Goal: Contribute content

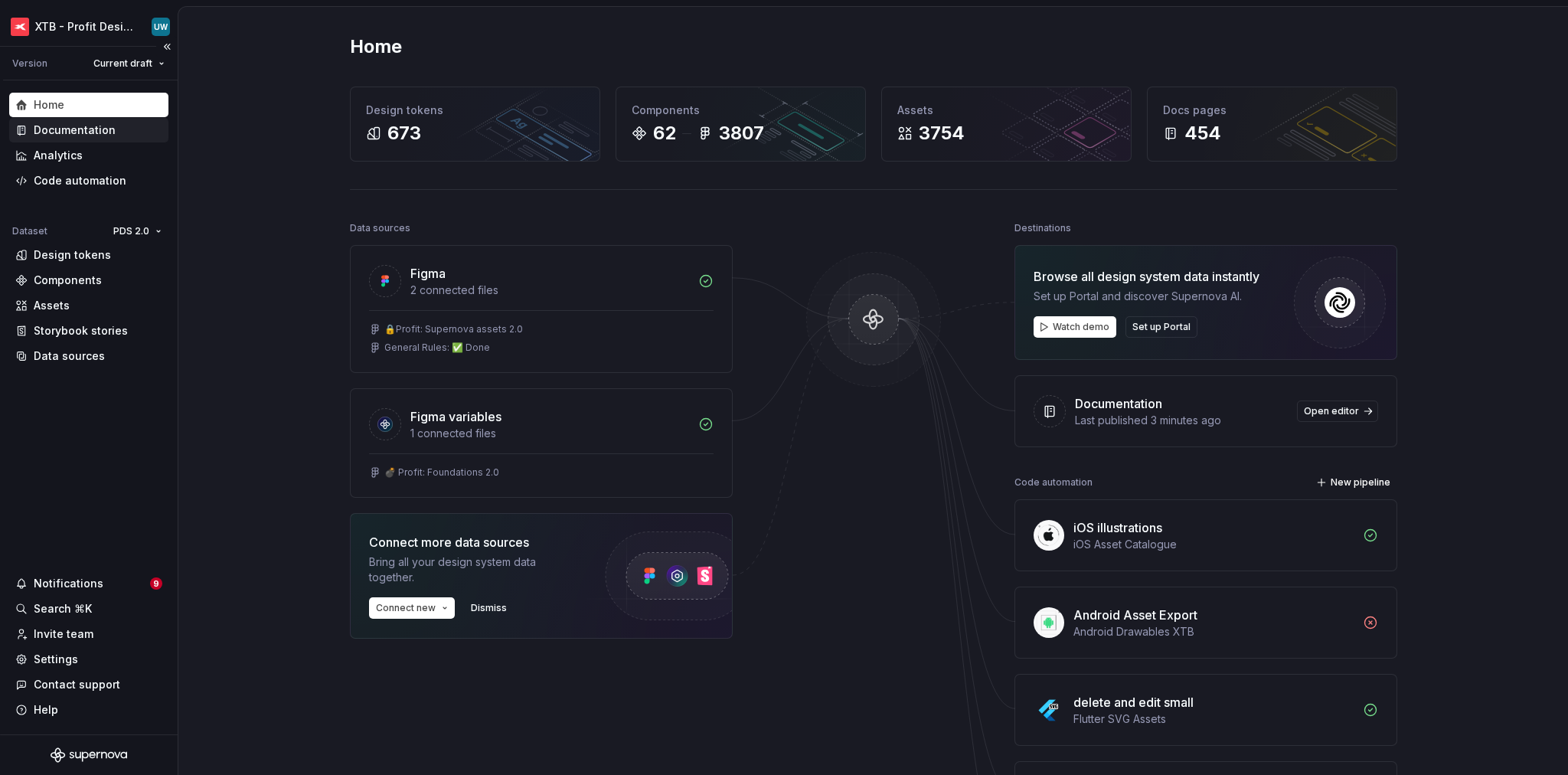
click at [78, 131] on div "Documentation" at bounding box center [75, 130] width 82 height 15
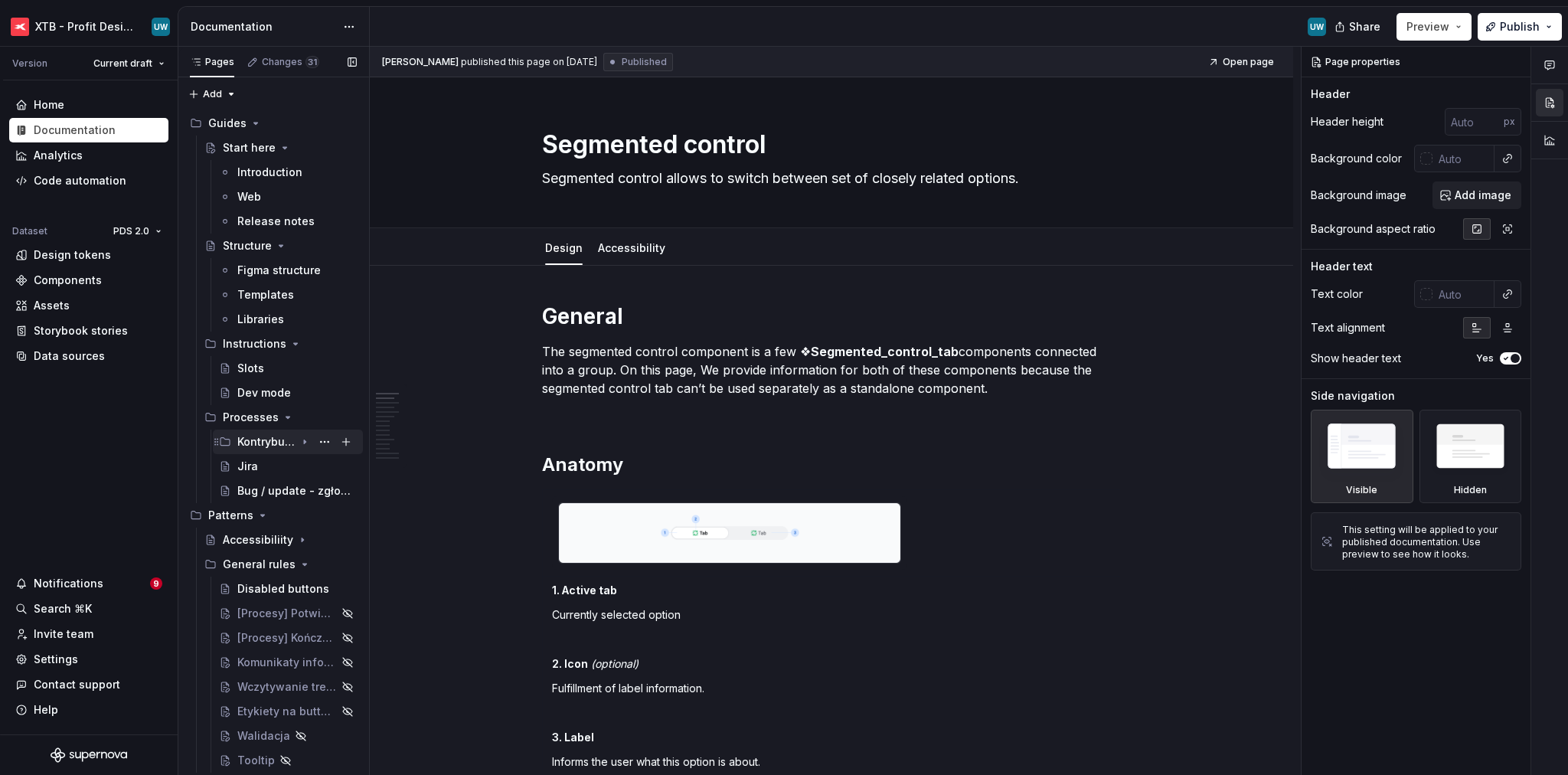
click at [257, 442] on div "Kontrybucja do PDS" at bounding box center [266, 442] width 59 height 15
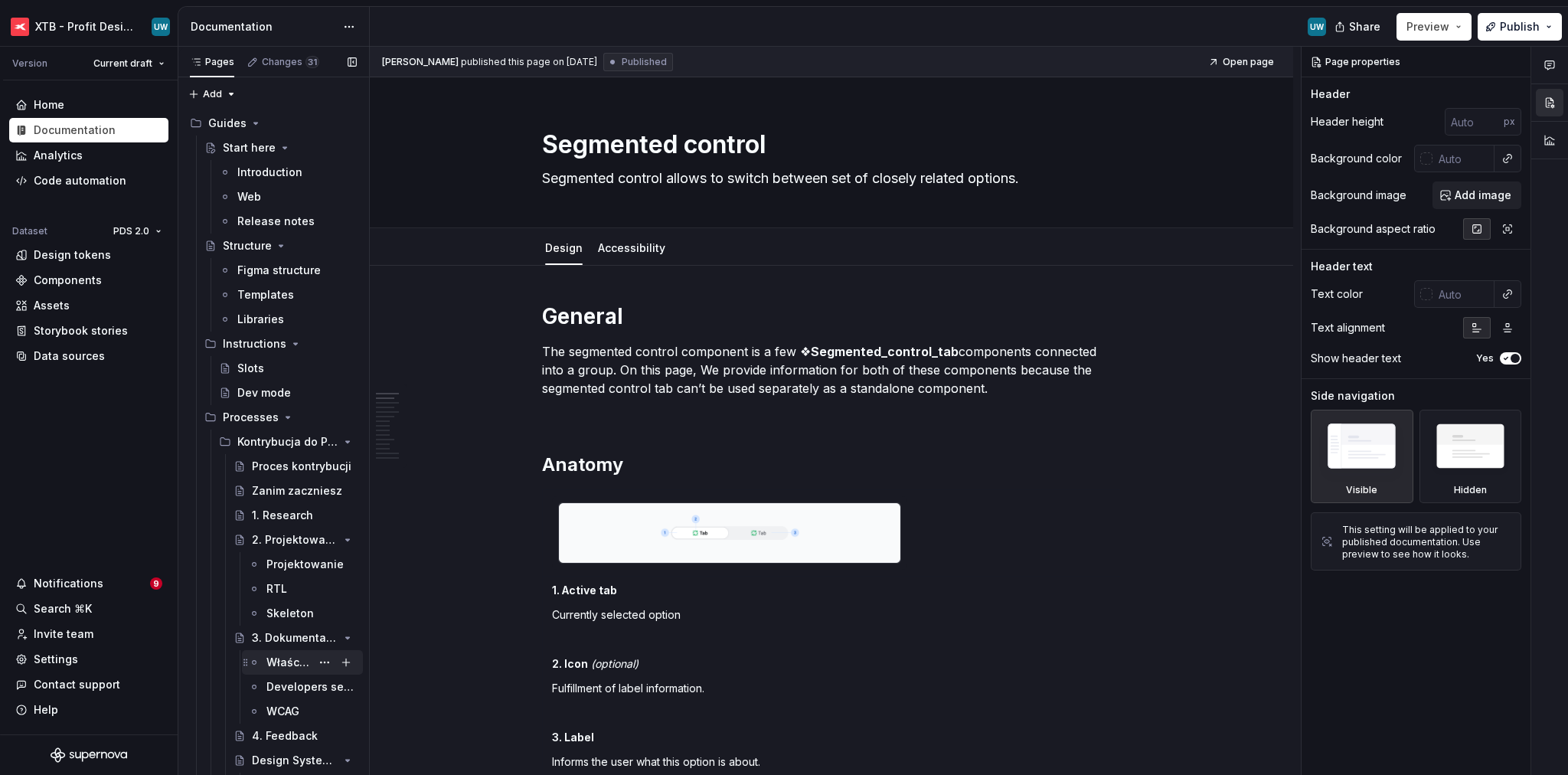
click at [272, 673] on div "Właściwości" at bounding box center [302, 663] width 121 height 25
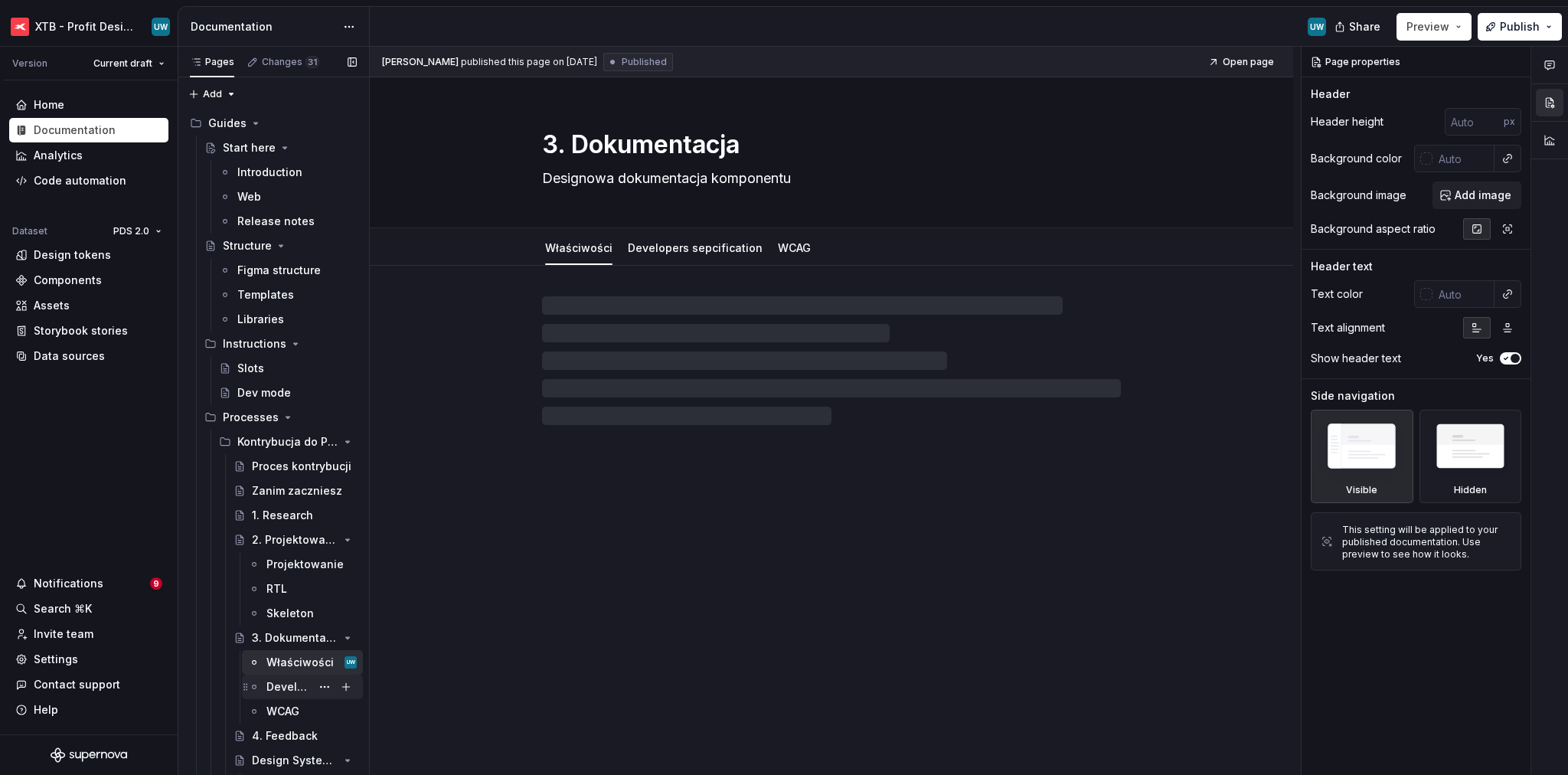
click at [273, 685] on div "Developers sepcification" at bounding box center [288, 687] width 44 height 15
click at [707, 248] on link "Developers sepcification" at bounding box center [695, 248] width 135 height 13
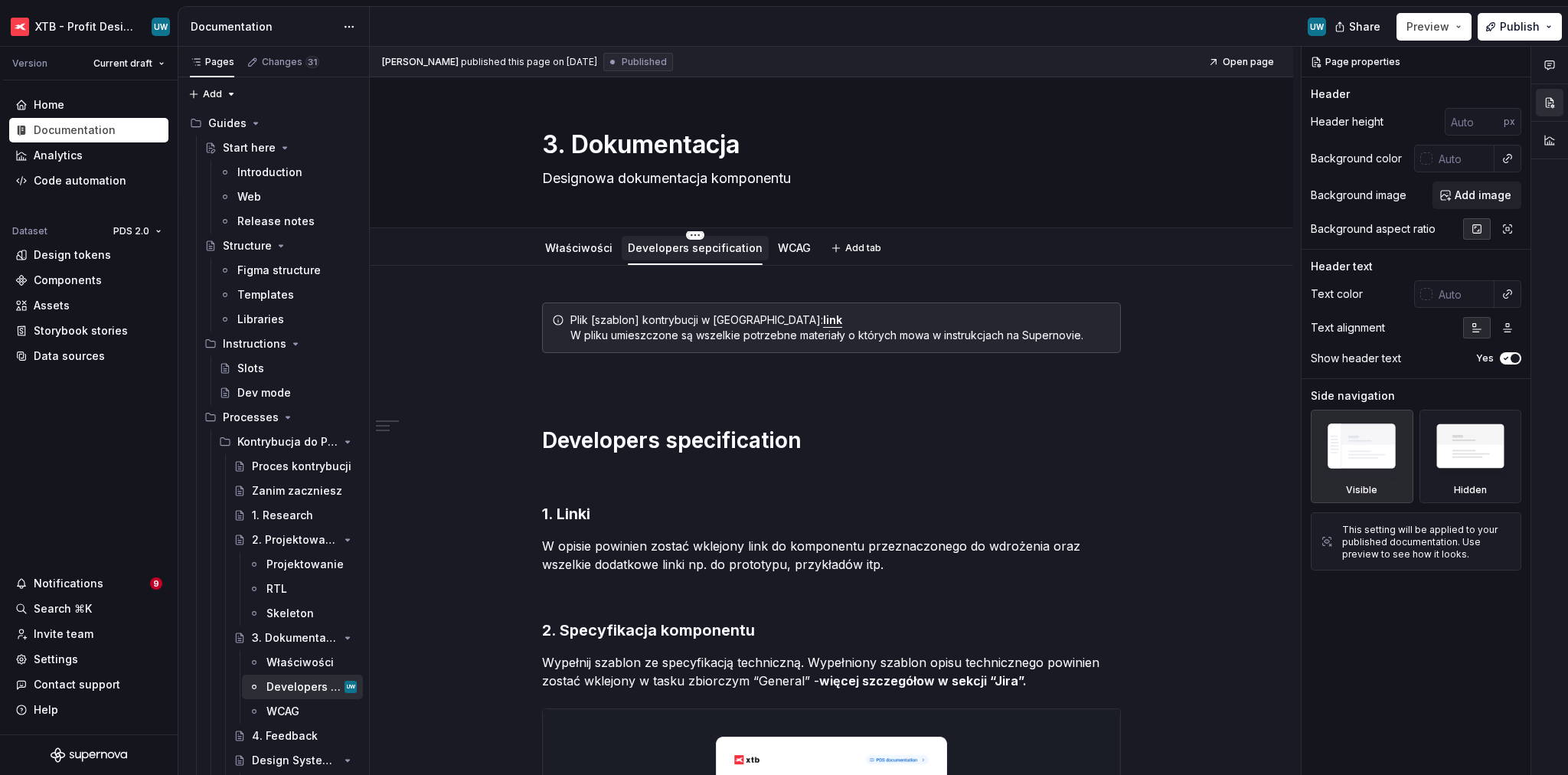
click at [691, 234] on html "XTB - Profit Design System UW Version Current draft Home Documentation Analytic…" at bounding box center [784, 388] width 1568 height 775
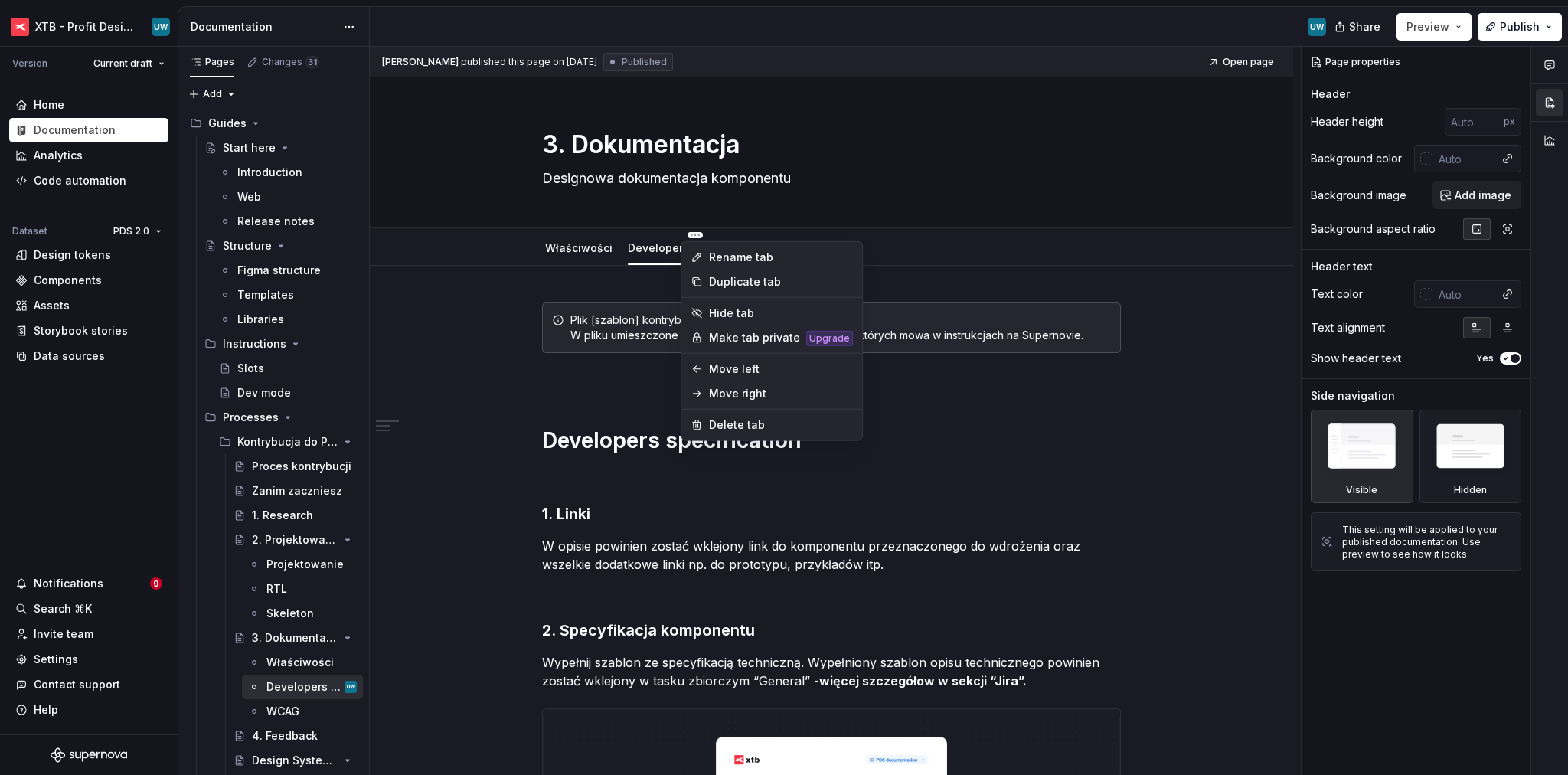
type textarea "*"
click at [717, 255] on div "Rename tab" at bounding box center [780, 257] width 144 height 15
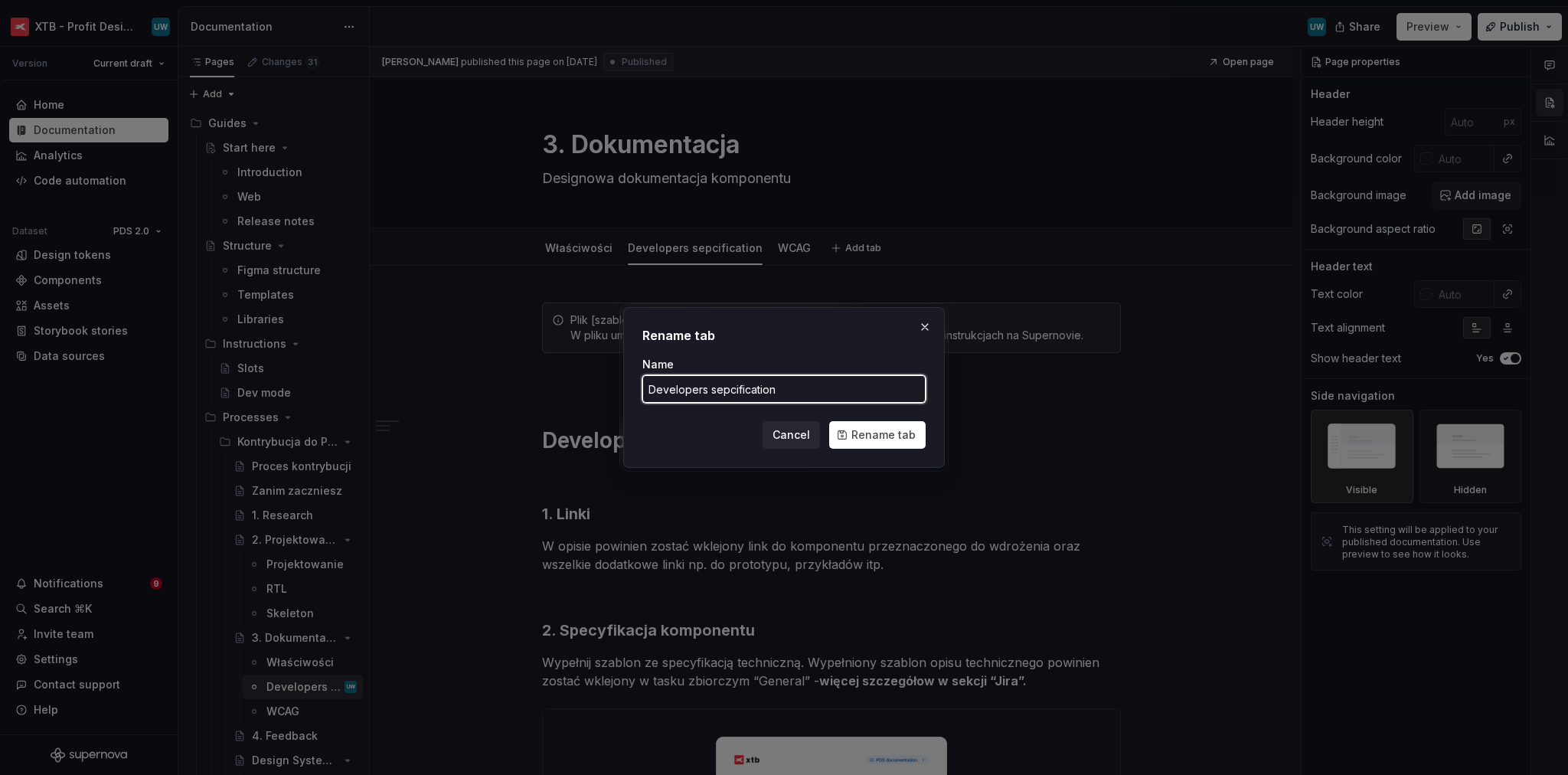
drag, startPoint x: 726, startPoint y: 386, endPoint x: 716, endPoint y: 386, distance: 10.0
click at [716, 386] on input "Developers sepcification" at bounding box center [784, 388] width 283 height 27
type input "Developers specification"
click at [866, 430] on span "Rename tab" at bounding box center [883, 435] width 64 height 15
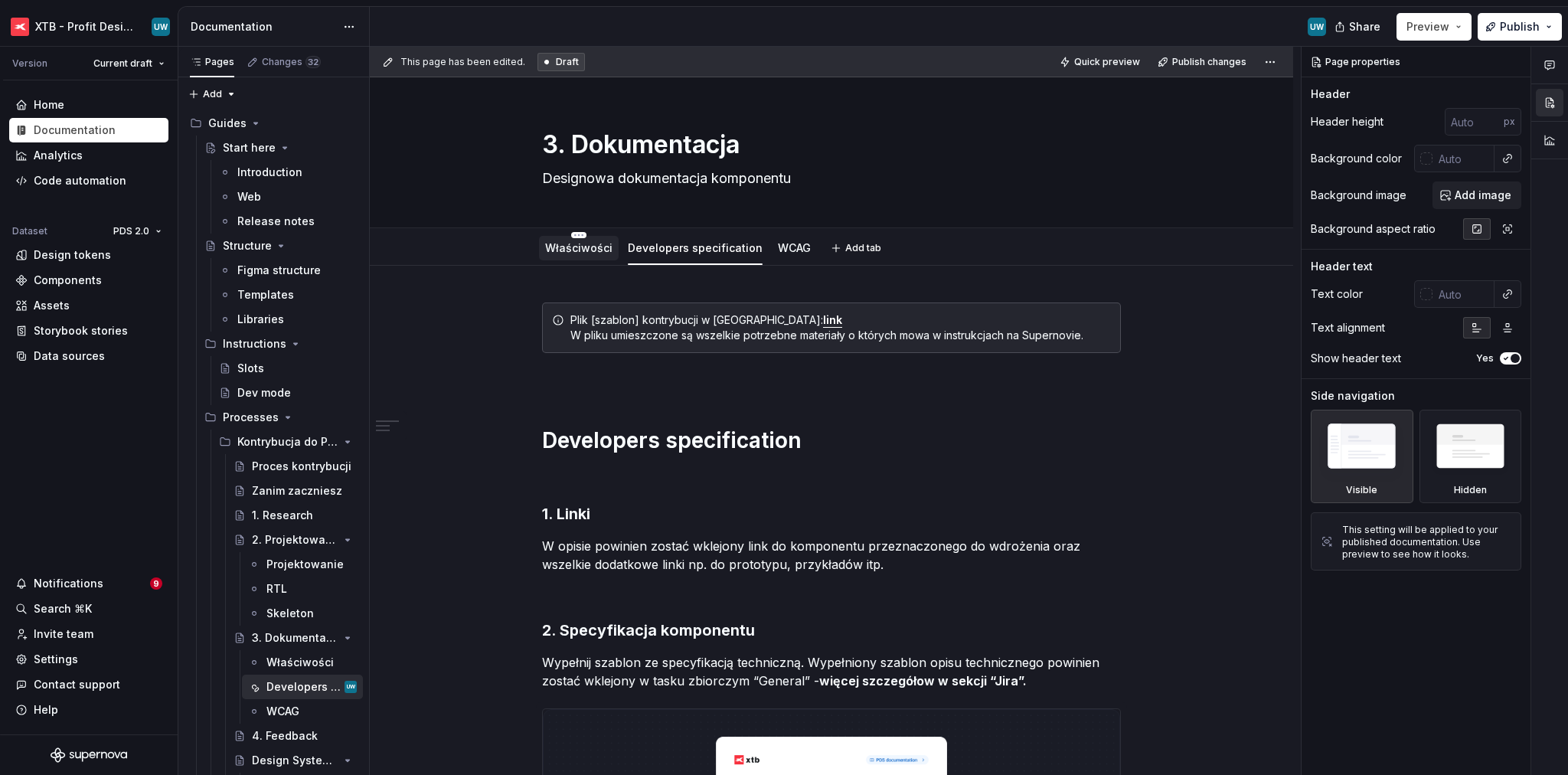
click at [589, 250] on link "Właściwości" at bounding box center [578, 248] width 67 height 13
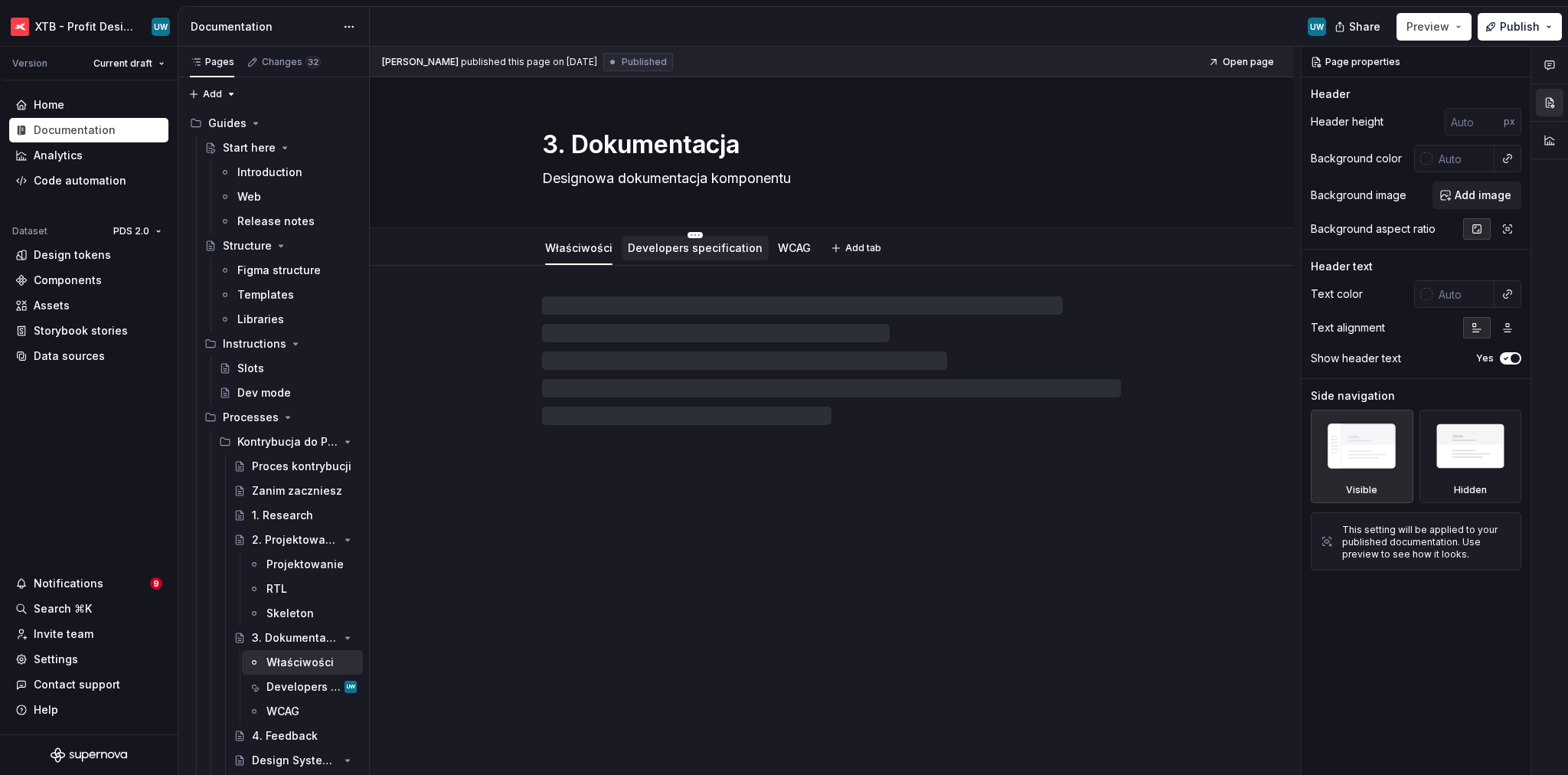
click at [657, 250] on link "Developers specification" at bounding box center [695, 248] width 135 height 13
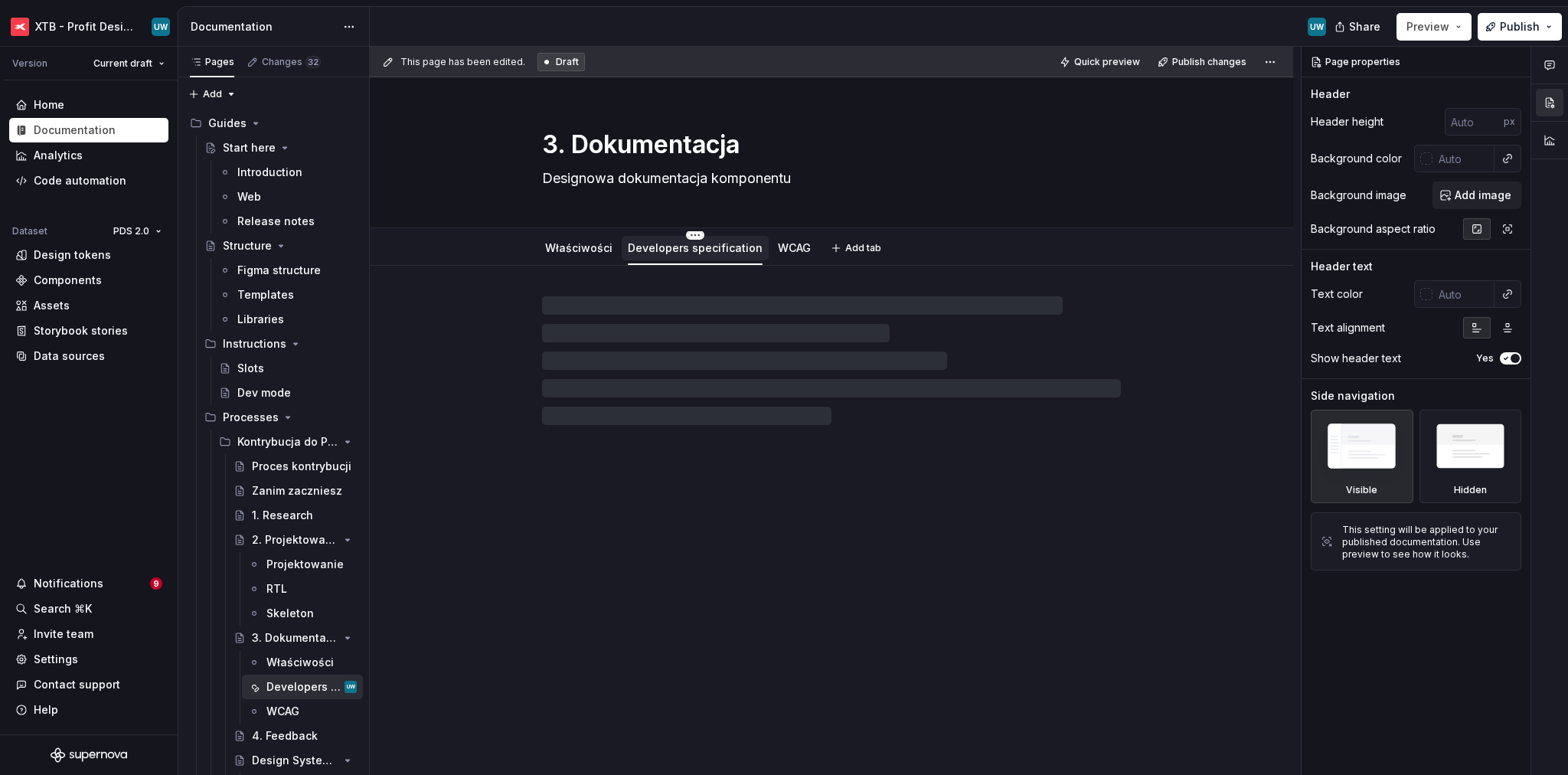
click at [688, 233] on html "XTB - Profit Design System UW Version Current draft Home Documentation Analytic…" at bounding box center [784, 388] width 1568 height 775
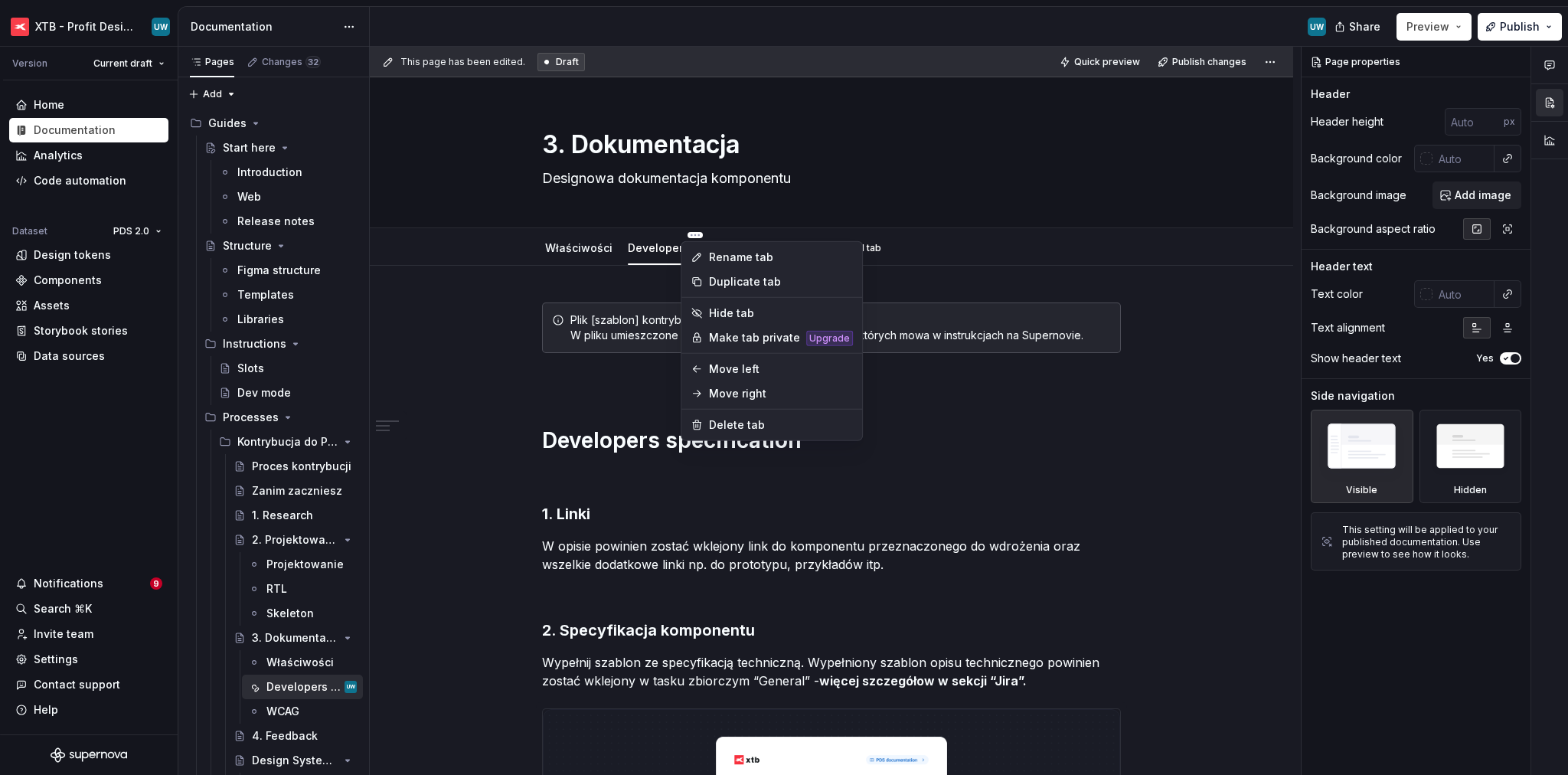
type textarea "*"
click at [711, 252] on div "Rename tab" at bounding box center [780, 257] width 144 height 15
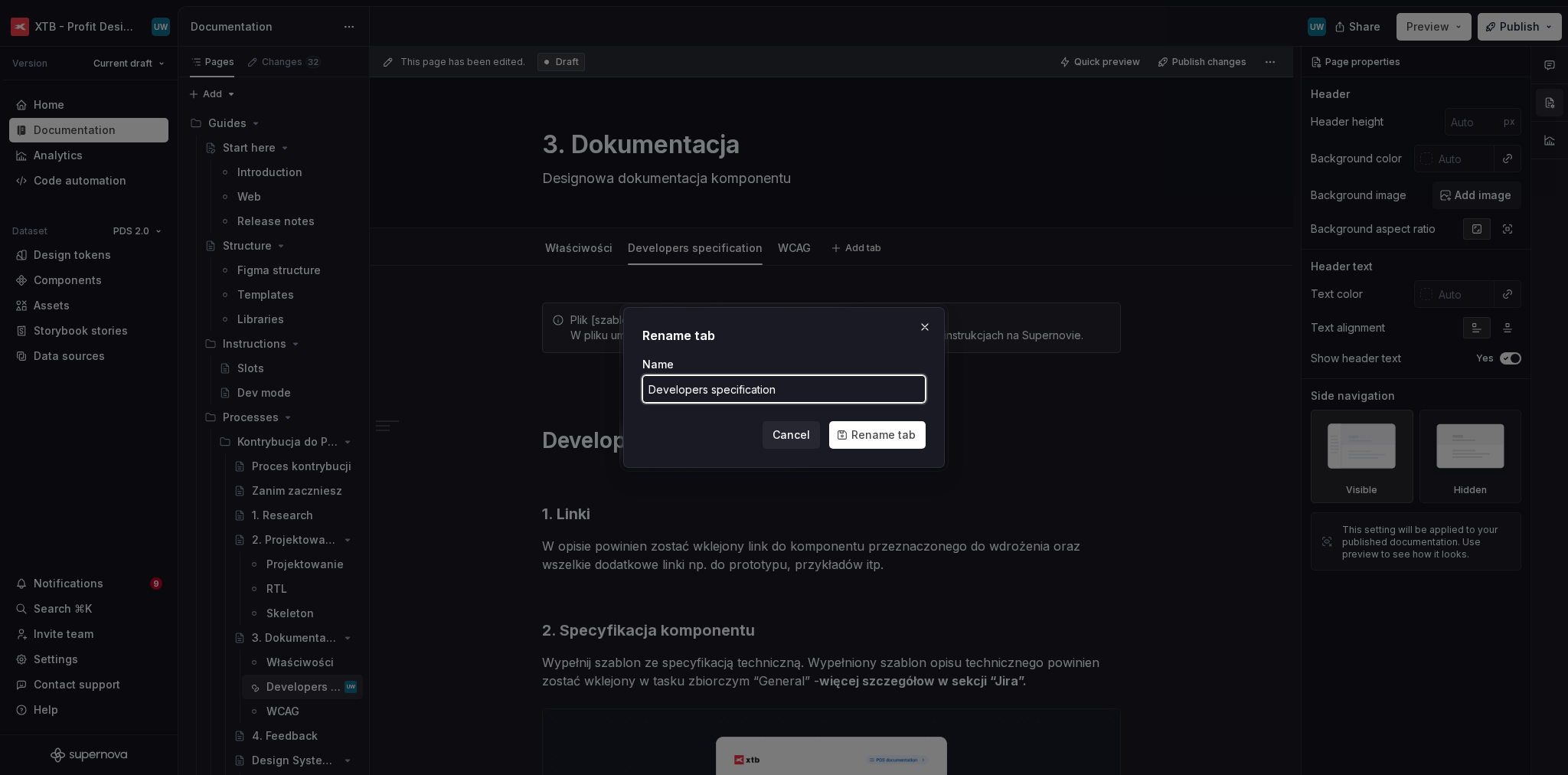
drag, startPoint x: 702, startPoint y: 388, endPoint x: 832, endPoint y: 390, distance: 130.0
click at [831, 390] on input "Developers specification" at bounding box center [784, 388] width 283 height 27
type input "Developer handoff"
click at [876, 434] on span "Rename tab" at bounding box center [883, 435] width 64 height 15
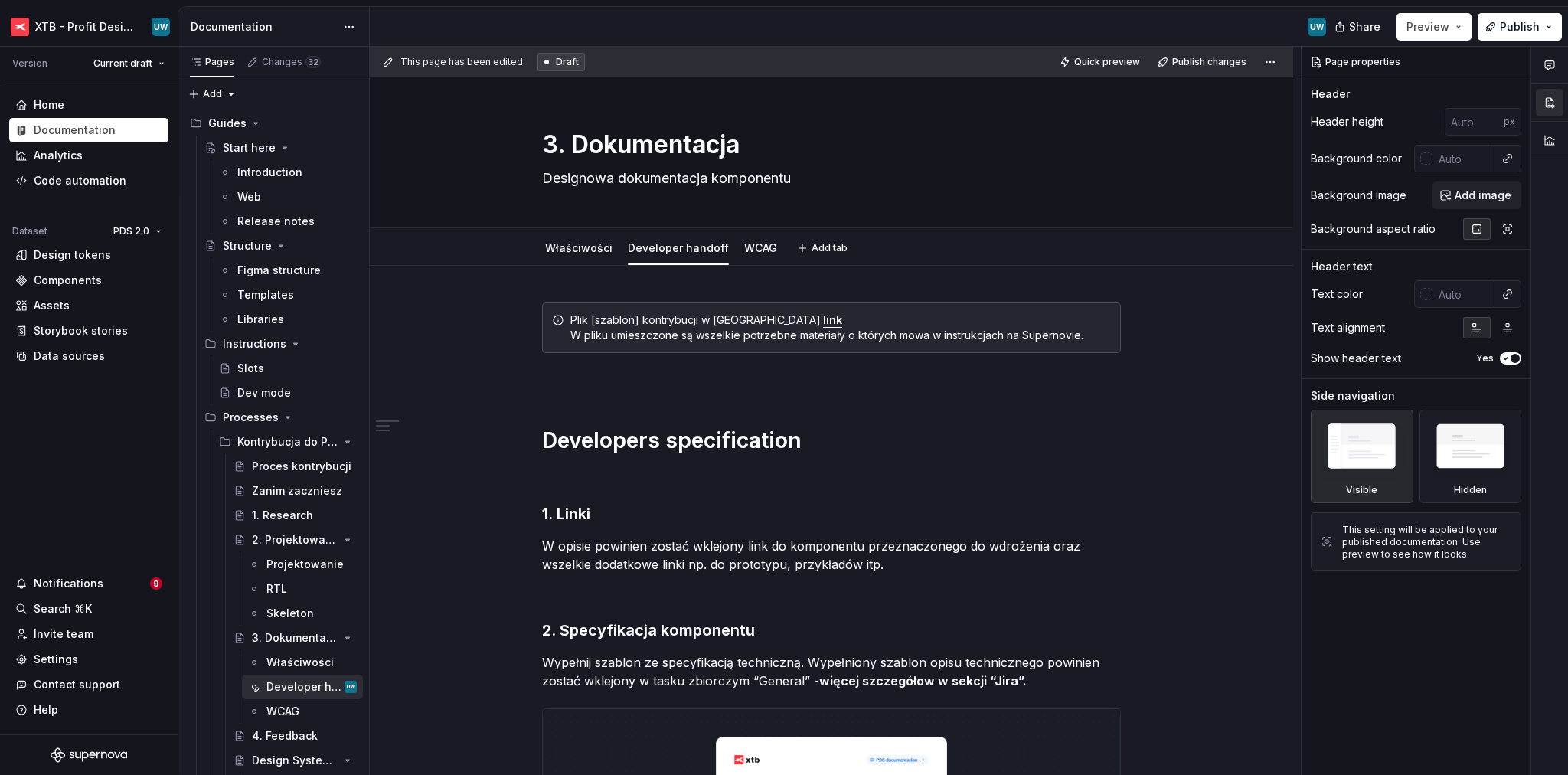
type textarea "*"
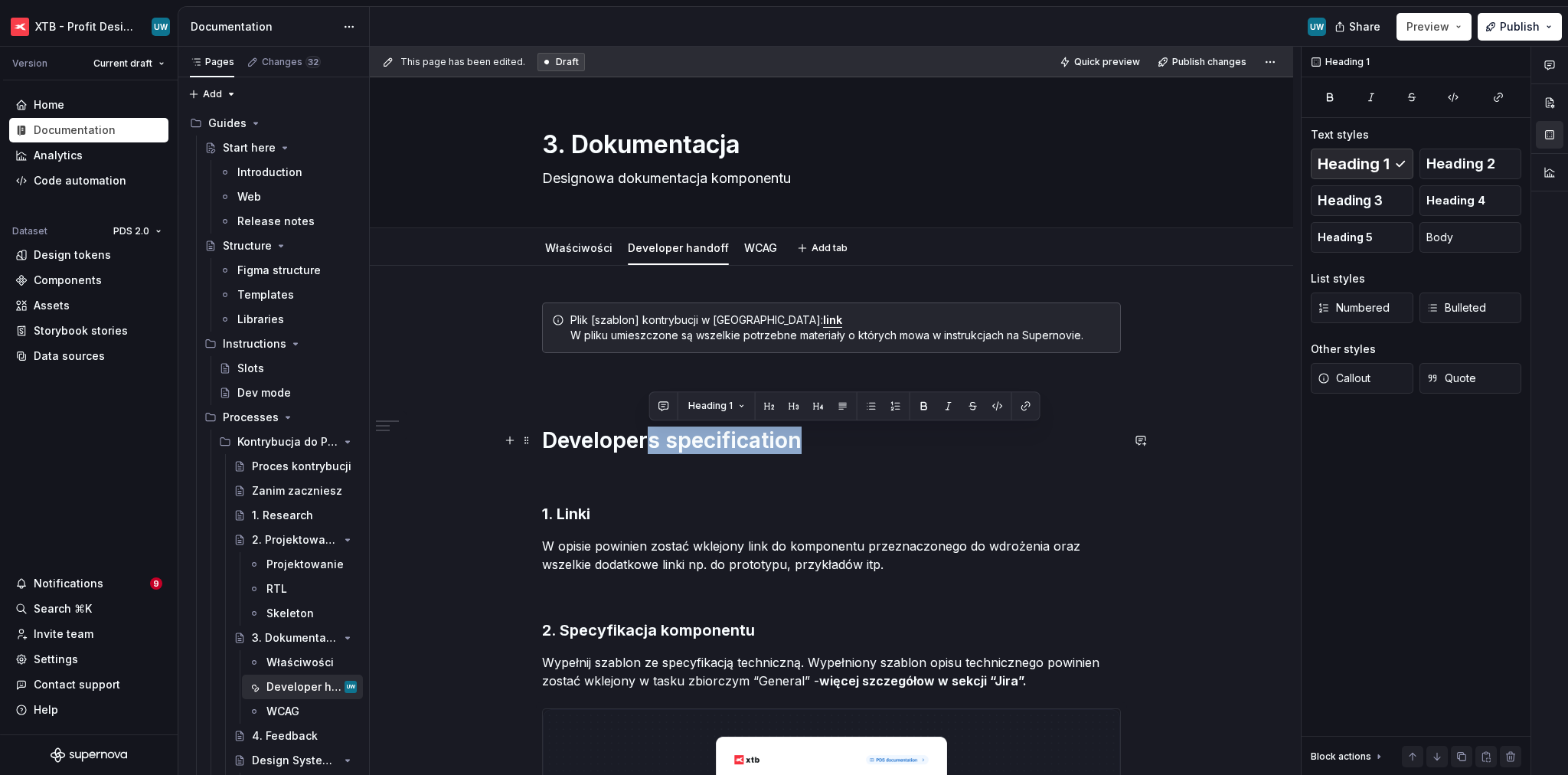
drag, startPoint x: 652, startPoint y: 440, endPoint x: 810, endPoint y: 441, distance: 158.0
click at [810, 441] on h1 "Developers specification" at bounding box center [831, 439] width 579 height 27
click at [1182, 64] on span "Publish changes" at bounding box center [1209, 61] width 75 height 12
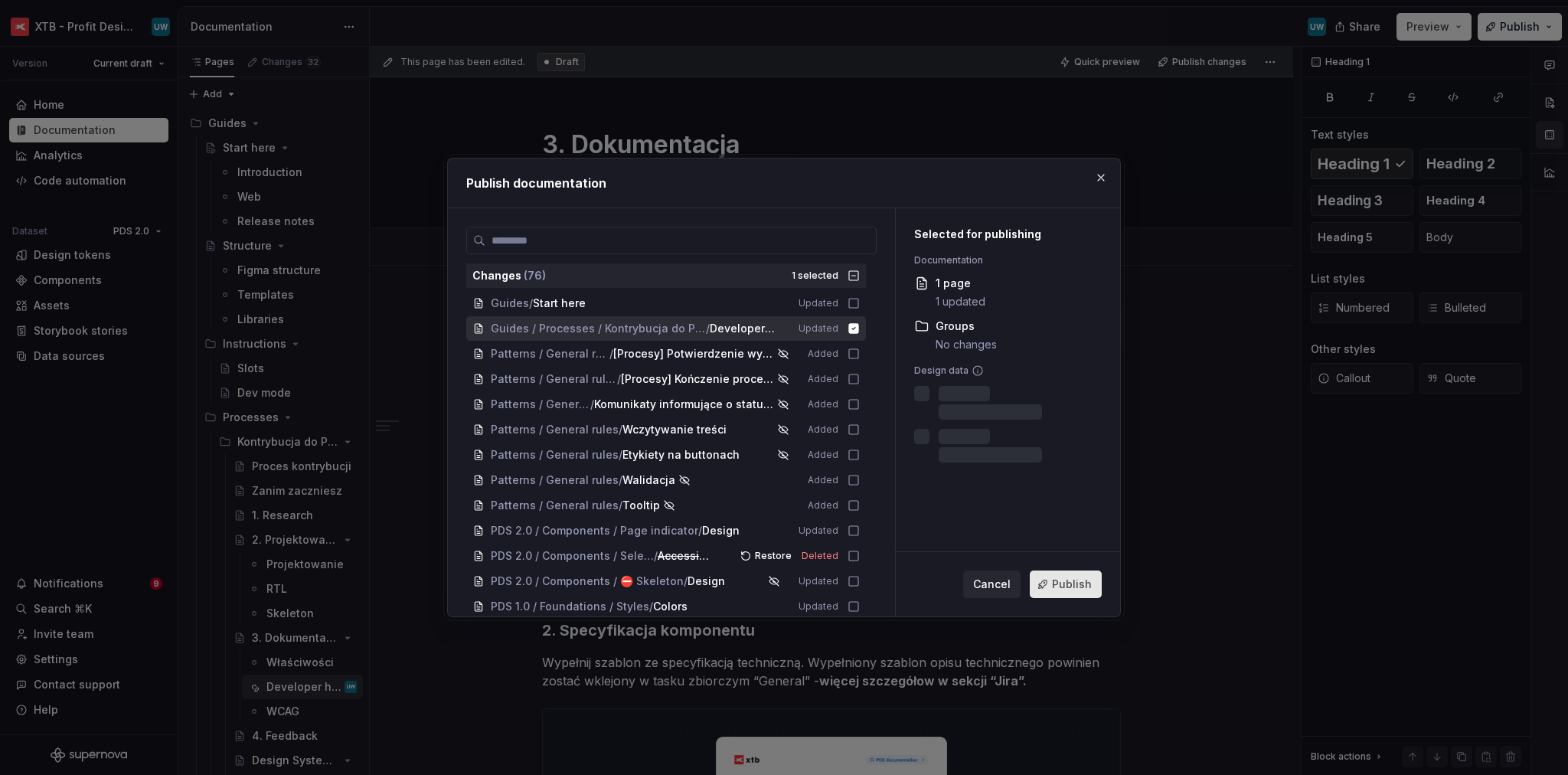
click at [1065, 584] on span "Publish" at bounding box center [1072, 584] width 40 height 15
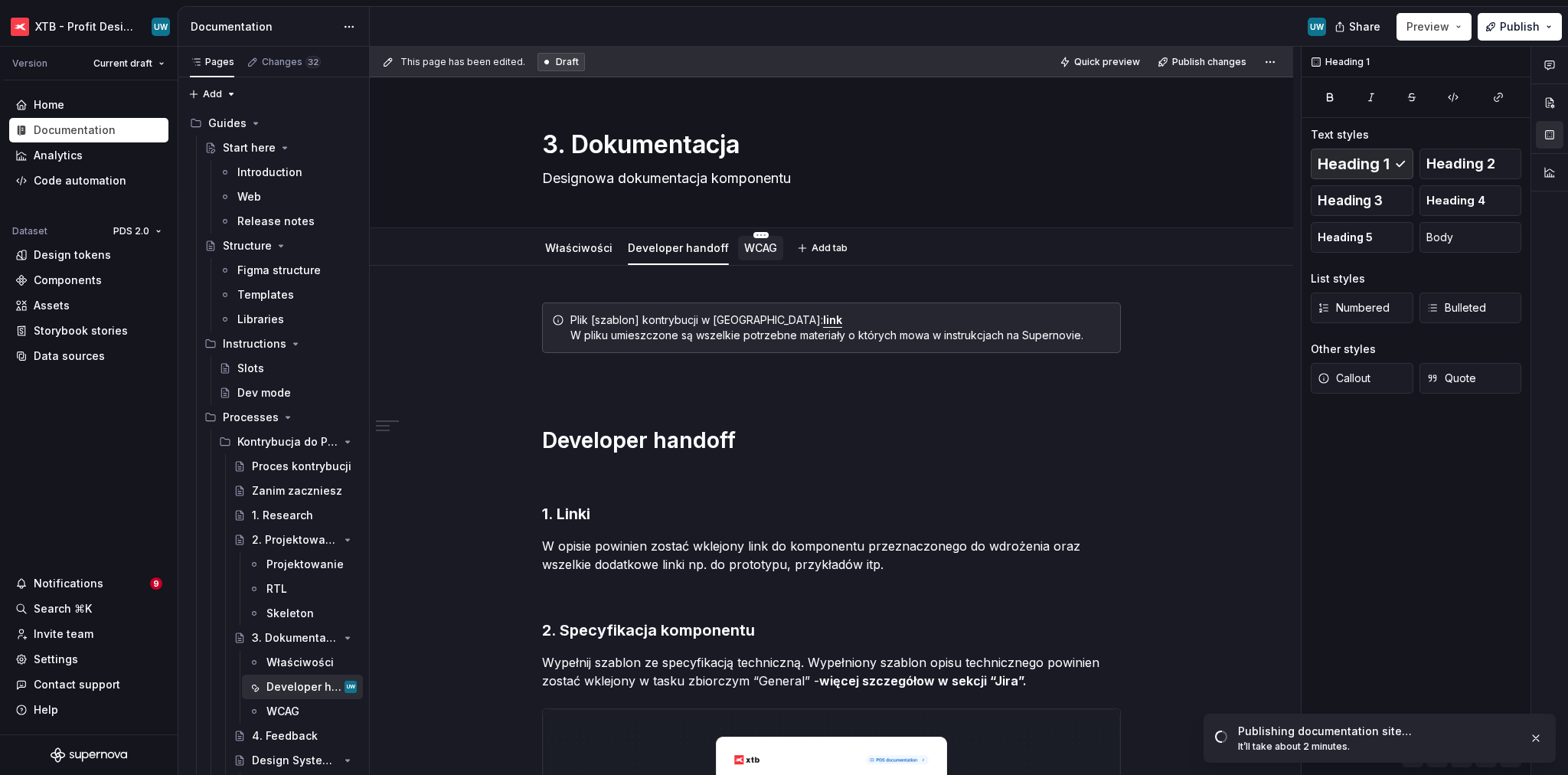
click at [759, 249] on link "WCAG" at bounding box center [760, 248] width 33 height 13
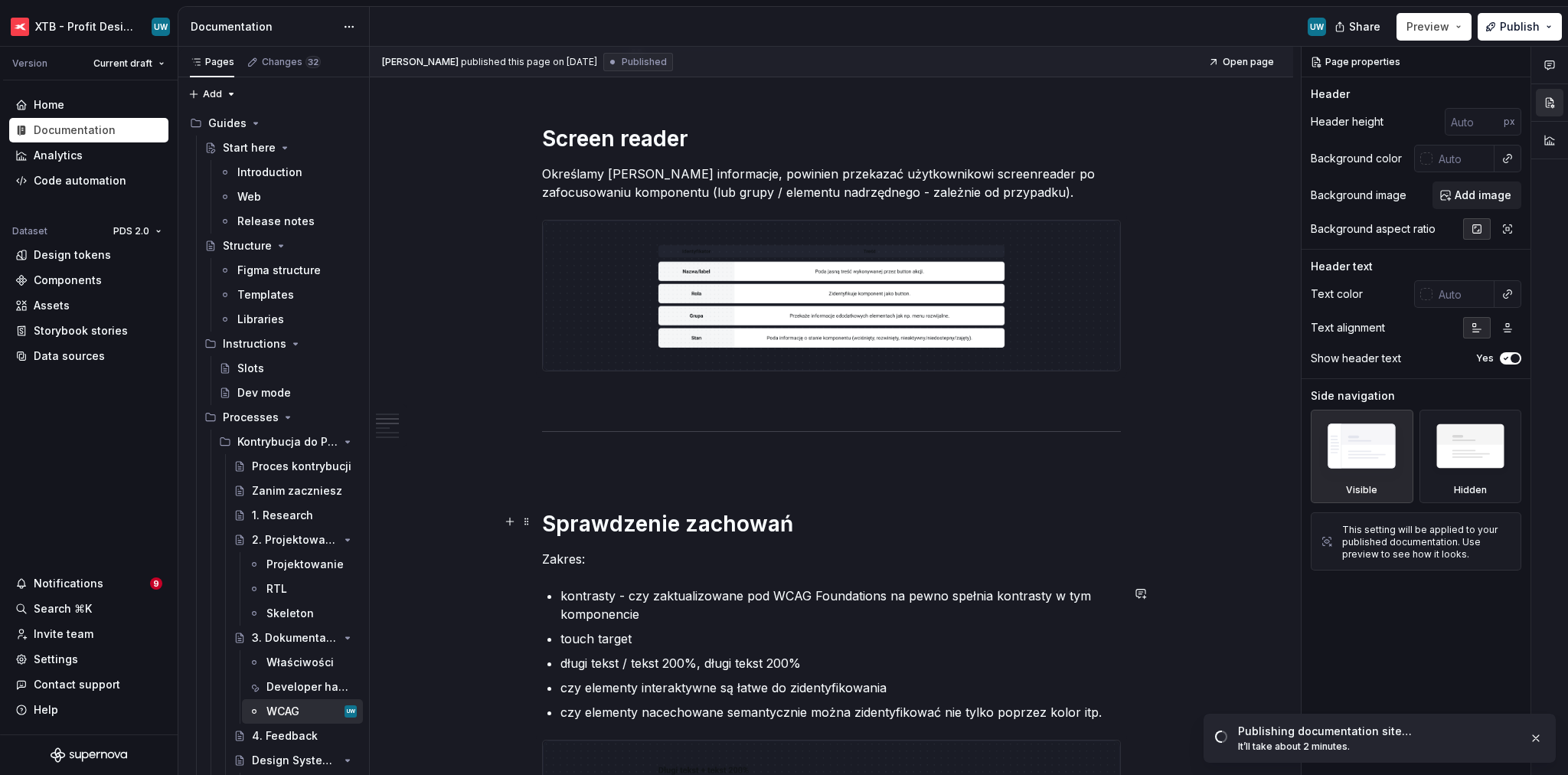
scroll to position [294, 0]
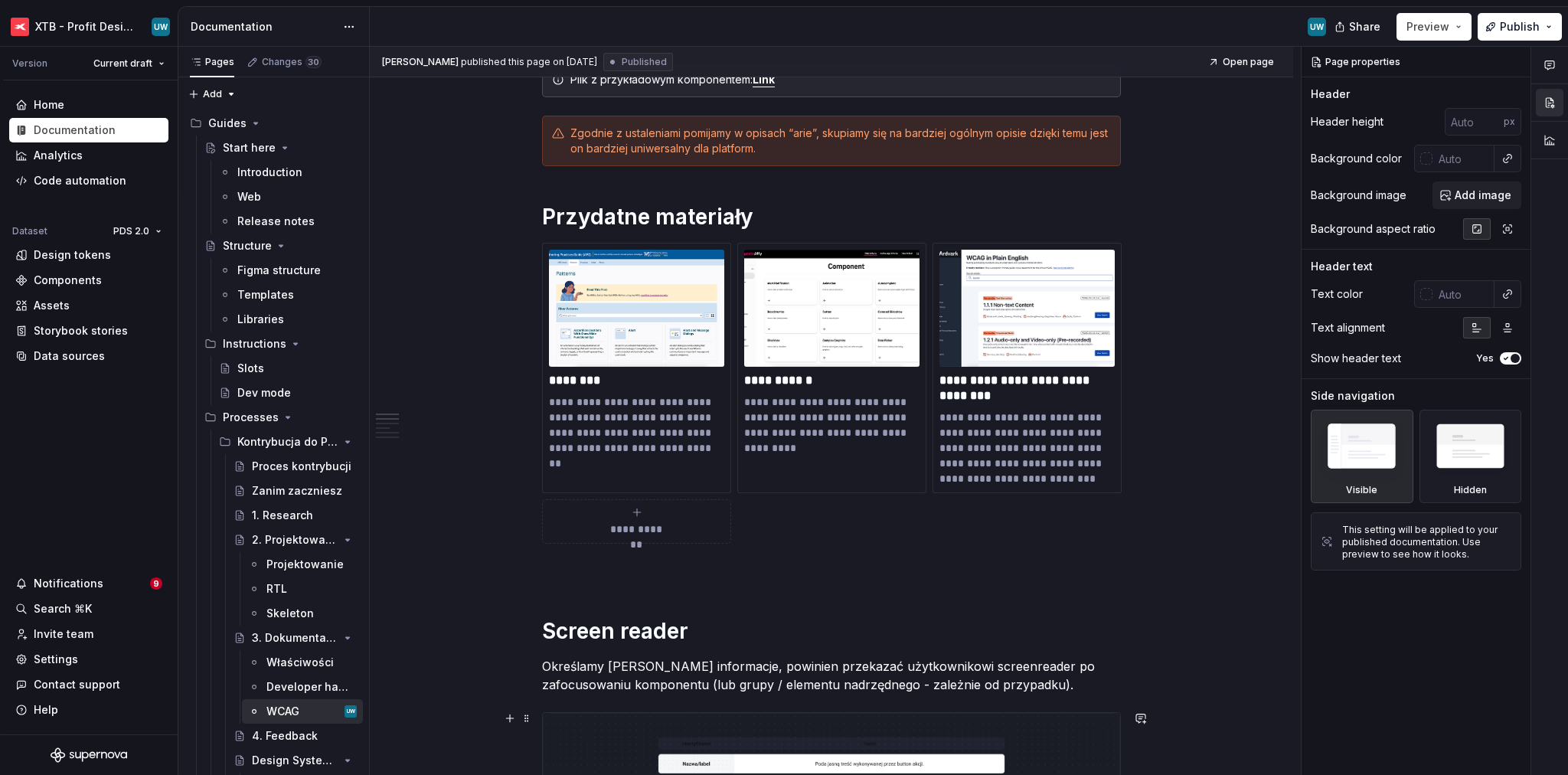
type textarea "*"
